Goal: Task Accomplishment & Management: Manage account settings

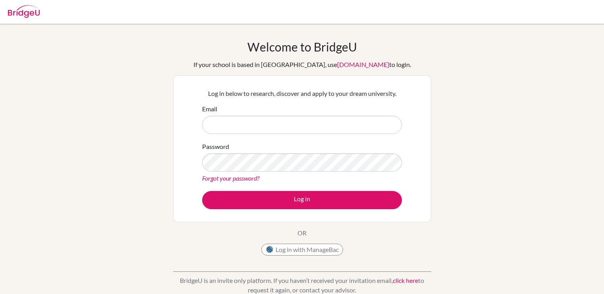
click at [277, 122] on input "Email" at bounding box center [302, 125] width 200 height 18
type input "[EMAIL_ADDRESS][DOMAIN_NAME]"
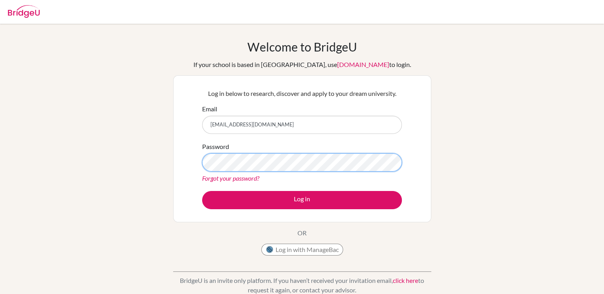
click at [202, 191] on button "Log in" at bounding box center [302, 200] width 200 height 18
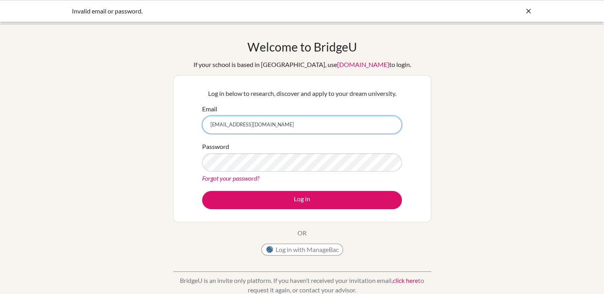
click at [252, 123] on input "[EMAIL_ADDRESS][DOMAIN_NAME]" at bounding box center [302, 125] width 200 height 18
type input "[EMAIL_ADDRESS][DOMAIN_NAME]"
click at [202, 191] on button "Log in" at bounding box center [302, 200] width 200 height 18
